Goal: Task Accomplishment & Management: Manage account settings

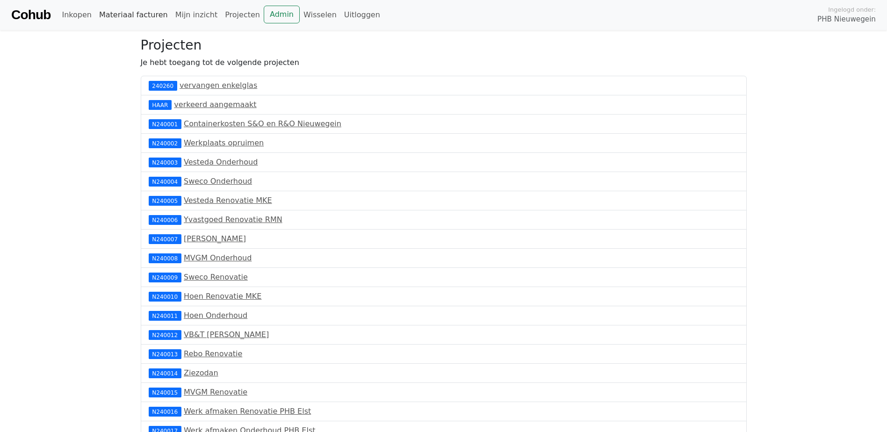
click at [104, 15] on link "Materiaal facturen" at bounding box center [133, 15] width 76 height 19
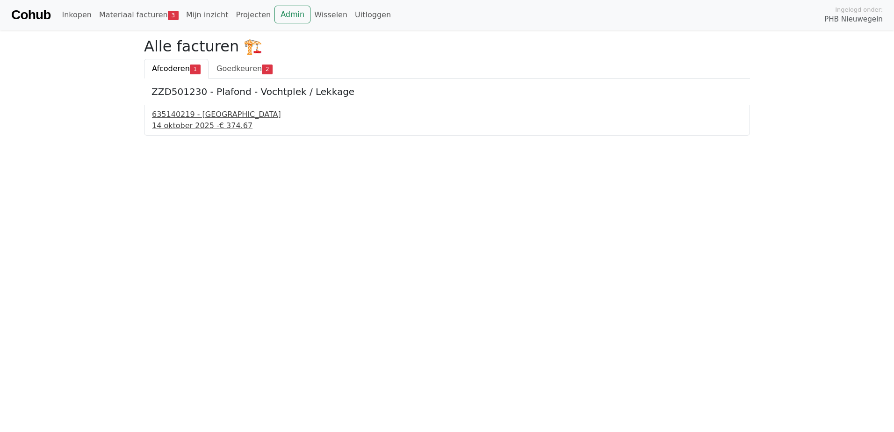
click at [175, 121] on div "14 oktober 2025 - € 374.67" at bounding box center [447, 125] width 590 height 11
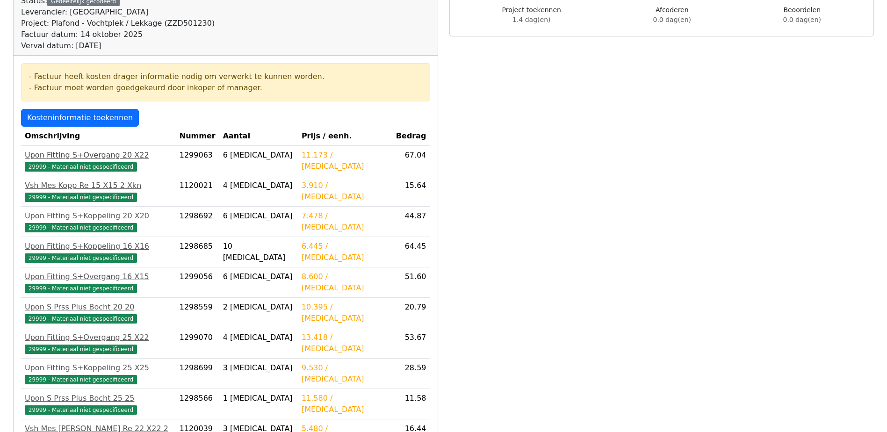
scroll to position [140, 0]
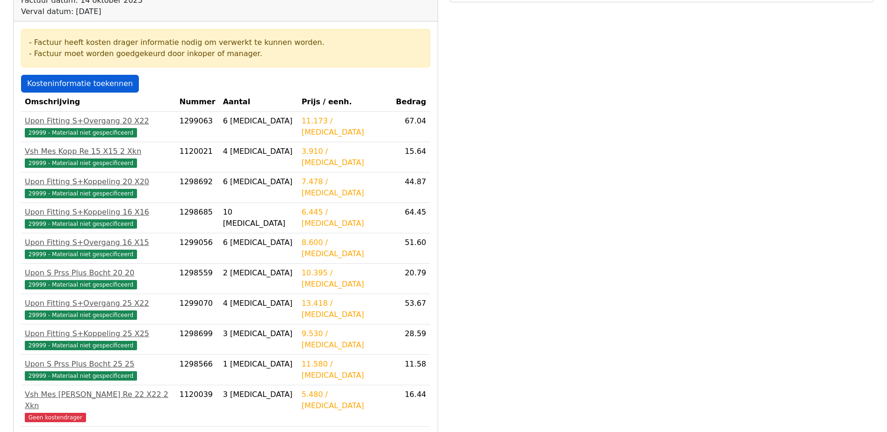
click at [84, 85] on link "Kosteninformatie toekennen" at bounding box center [80, 84] width 118 height 18
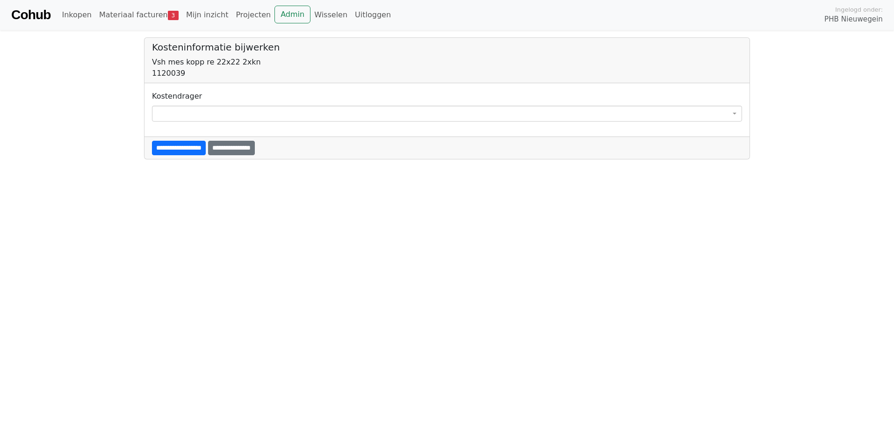
click at [169, 110] on span at bounding box center [447, 114] width 590 height 16
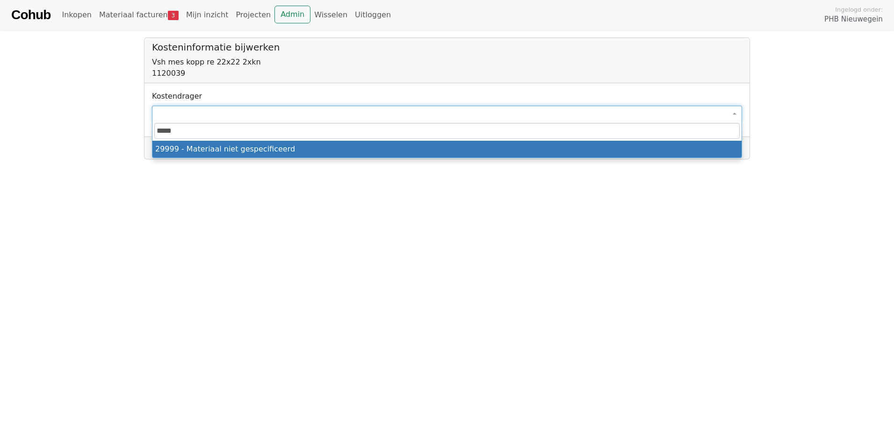
type input "*****"
select select "****"
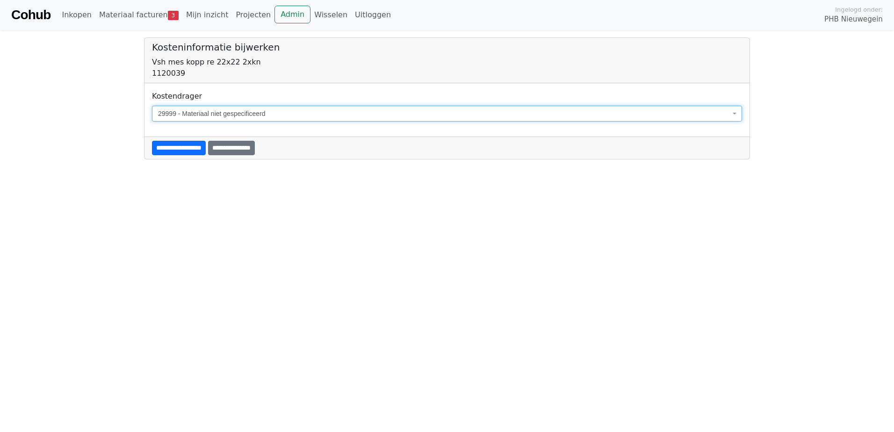
click at [195, 148] on input "**********" at bounding box center [179, 148] width 54 height 14
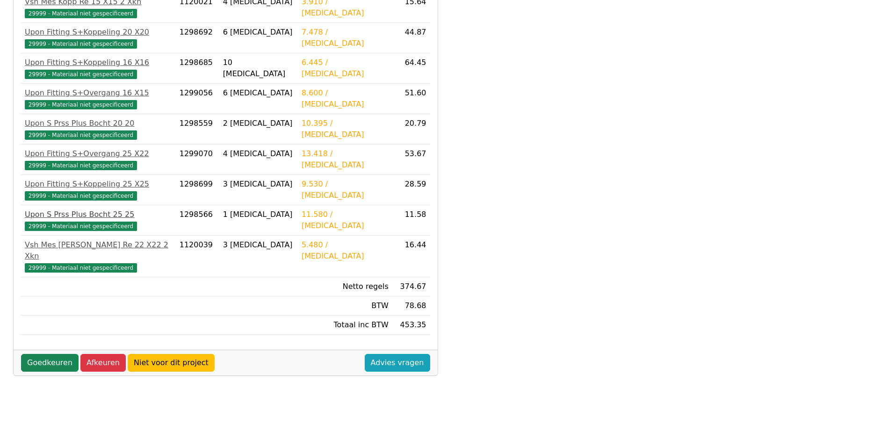
scroll to position [288, 0]
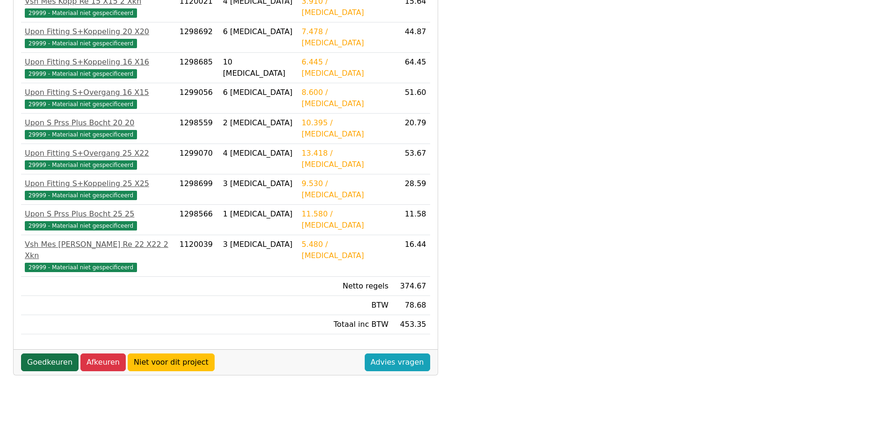
click at [56, 353] on link "Goedkeuren" at bounding box center [49, 362] width 57 height 18
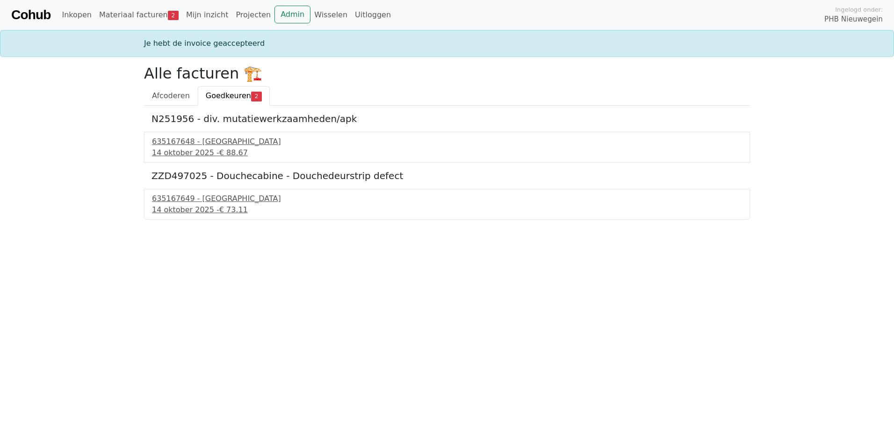
click at [213, 97] on span "Goedkeuren" at bounding box center [228, 95] width 45 height 9
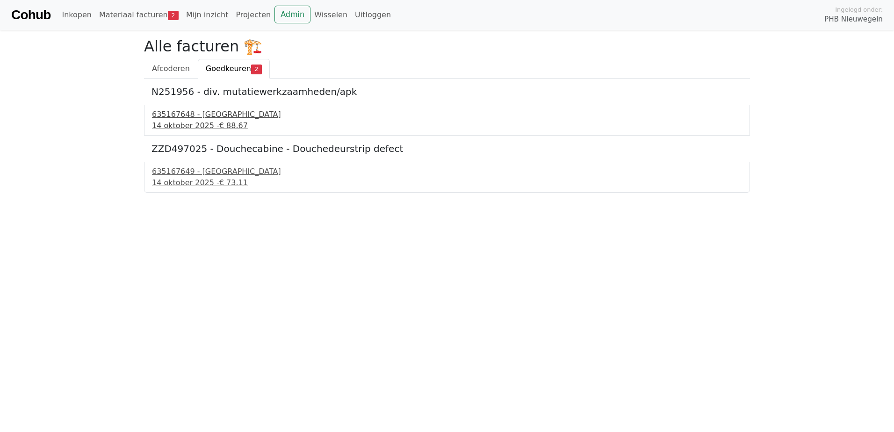
click at [153, 122] on div "14 oktober 2025 - € 88.67" at bounding box center [447, 125] width 590 height 11
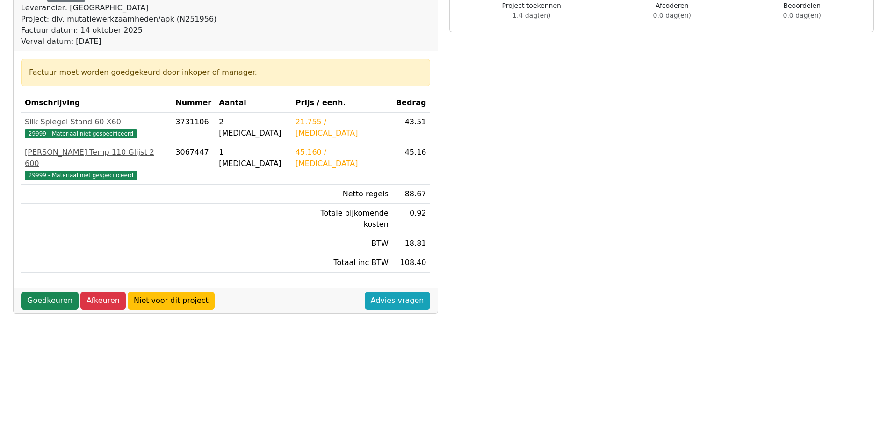
scroll to position [114, 0]
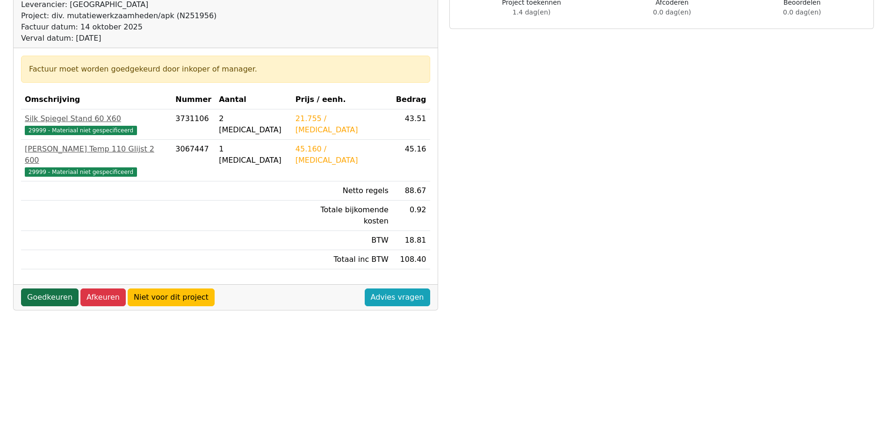
click at [40, 288] on link "Goedkeuren" at bounding box center [49, 297] width 57 height 18
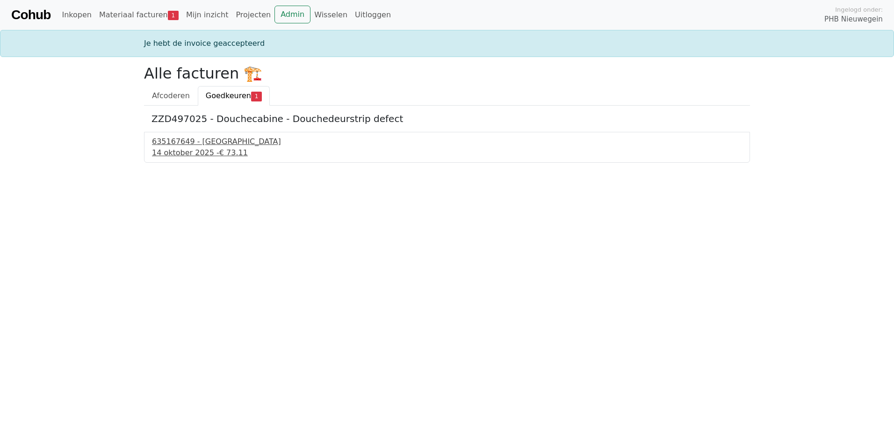
click at [212, 152] on div "[DATE] - € 73.11" at bounding box center [447, 152] width 590 height 11
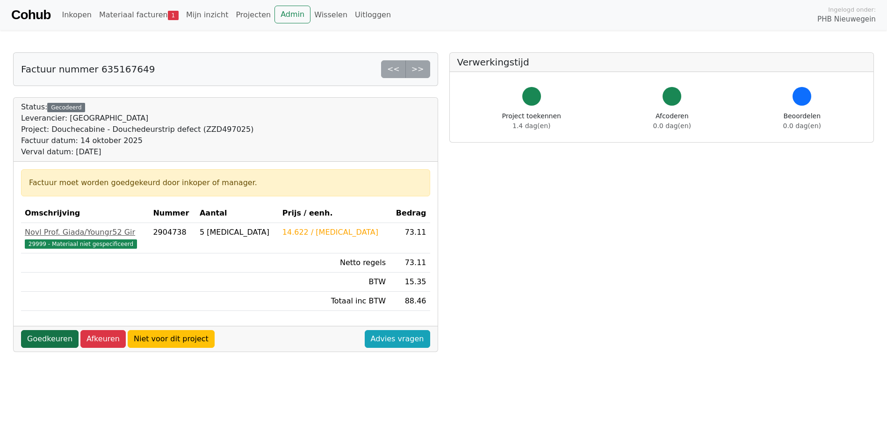
click at [35, 336] on link "Goedkeuren" at bounding box center [49, 339] width 57 height 18
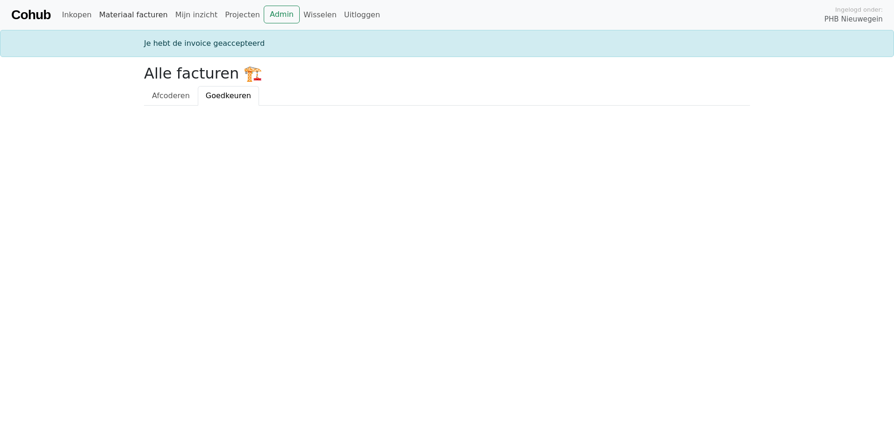
click at [125, 15] on link "Materiaal facturen" at bounding box center [133, 15] width 76 height 19
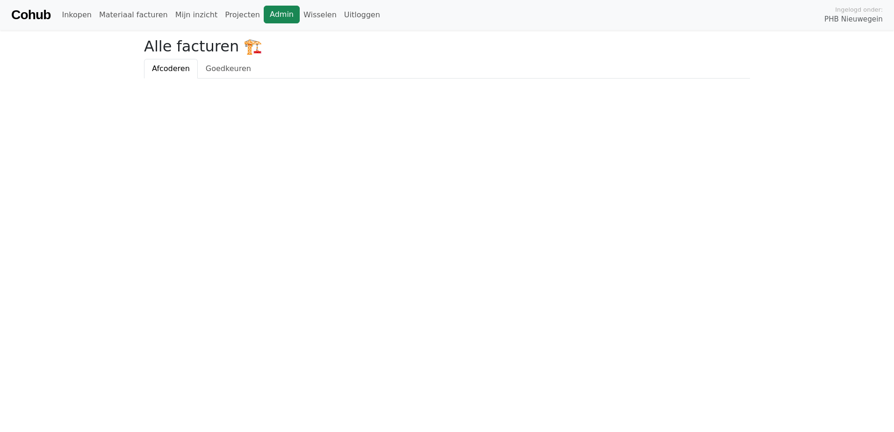
click at [265, 9] on link "Admin" at bounding box center [282, 15] width 36 height 18
